Goal: Find specific page/section: Find specific page/section

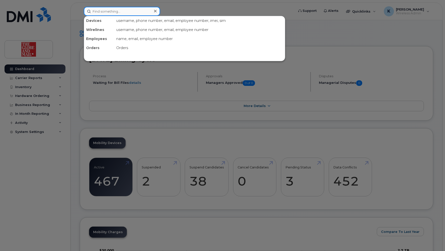
click at [138, 12] on input at bounding box center [122, 11] width 76 height 9
type input ","
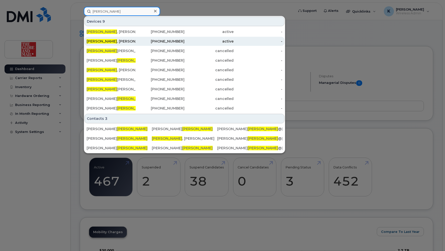
type input "martin"
click at [111, 42] on div "Martin , Laura" at bounding box center [111, 41] width 49 height 5
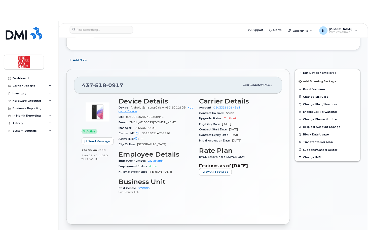
scroll to position [101, 0]
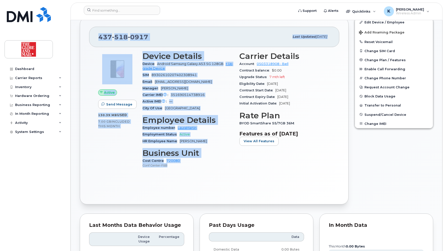
drag, startPoint x: 179, startPoint y: 168, endPoint x: 98, endPoint y: 39, distance: 153.0
click at [98, 39] on div "[PHONE_NUMBER] Last updated [DATE] Active Send Message 130.39 MB  used 7.00 GB …" at bounding box center [214, 110] width 269 height 187
